Goal: Task Accomplishment & Management: Manage account settings

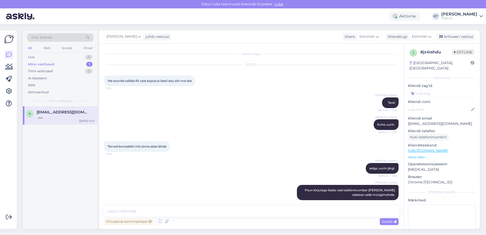
scroll to position [176, 0]
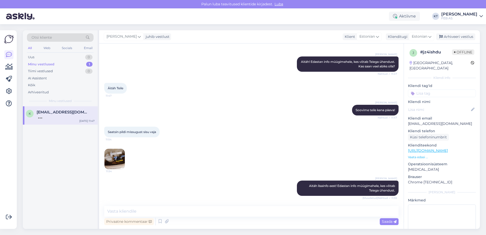
click at [236, 142] on div "Saatsin pildi missugust sisu vaja 11:54 11:54" at bounding box center [251, 148] width 294 height 54
click at [39, 116] on div at bounding box center [66, 116] width 58 height 5
click at [206, 206] on textarea at bounding box center [251, 211] width 294 height 11
click at [58, 116] on div at bounding box center [66, 116] width 58 height 5
click at [453, 38] on div "Arhiveeri vestlus" at bounding box center [455, 36] width 39 height 7
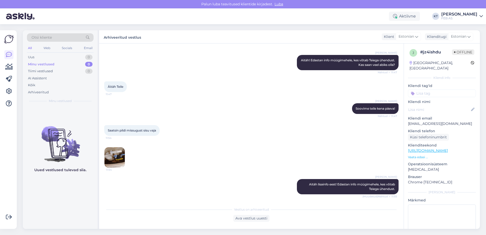
scroll to position [178, 0]
click at [31, 63] on div "Minu vestlused" at bounding box center [41, 64] width 26 height 5
click at [47, 44] on div "Otsi kliente" at bounding box center [60, 38] width 67 height 11
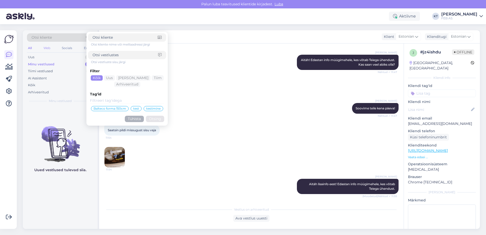
click at [47, 49] on div "Web" at bounding box center [46, 48] width 9 height 7
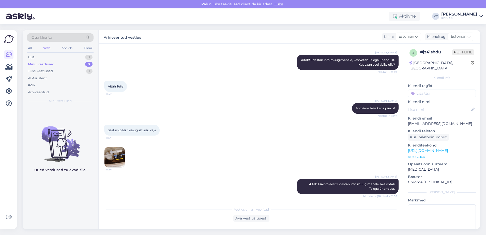
click at [207, 119] on div "[PERSON_NAME] teile kena päeva! Nähtud ✓ 11:47" at bounding box center [251, 108] width 294 height 22
click at [45, 90] on div "Arhiveeritud" at bounding box center [38, 92] width 21 height 5
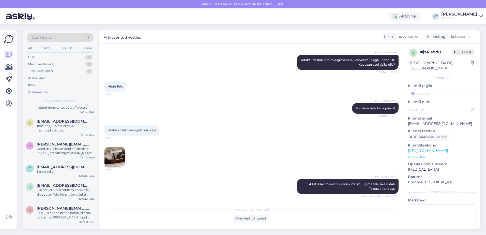
scroll to position [25, 0]
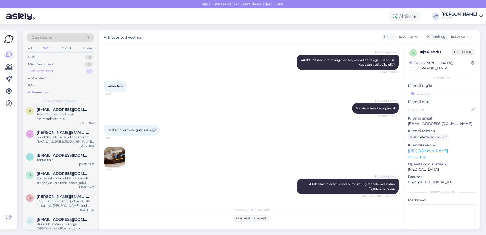
click at [44, 71] on div "Tiimi vestlused" at bounding box center [40, 71] width 25 height 5
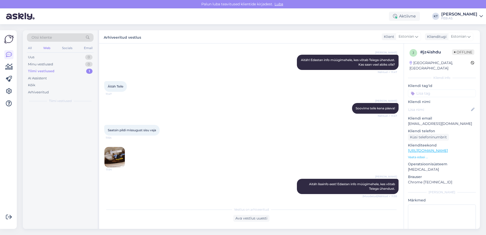
scroll to position [0, 0]
click at [40, 62] on div "Minu vestlused" at bounding box center [40, 64] width 25 height 5
